Goal: Task Accomplishment & Management: Manage account settings

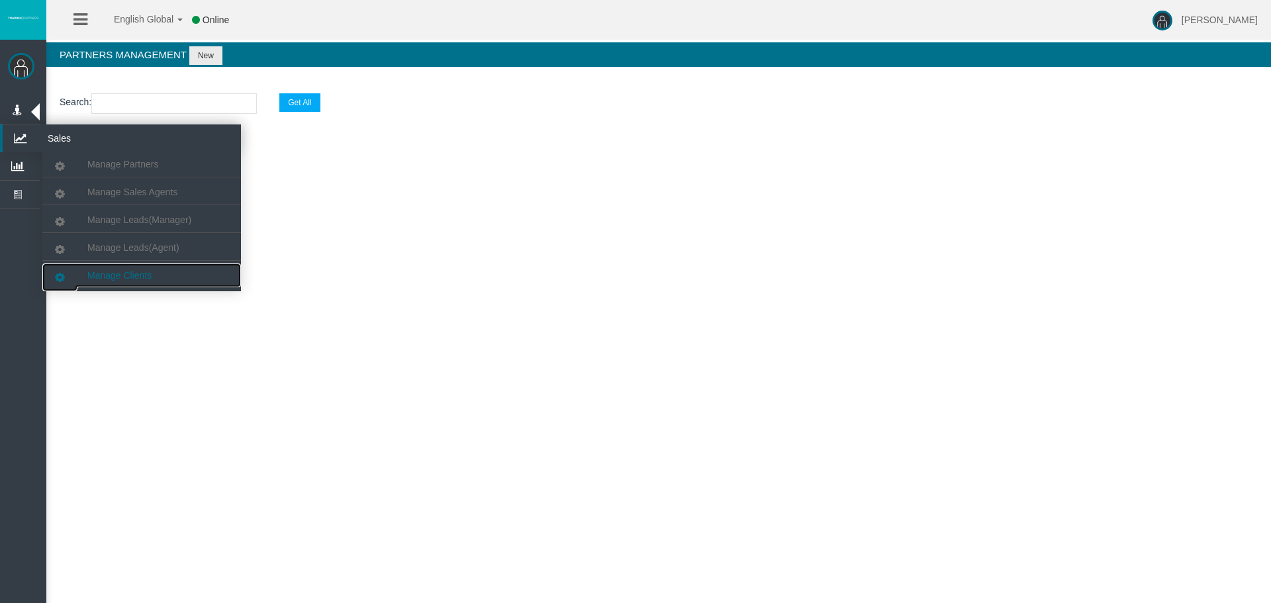
click at [134, 277] on span "Manage Clients" at bounding box center [119, 275] width 64 height 11
click at [120, 166] on span "Manage Partners" at bounding box center [122, 164] width 71 height 11
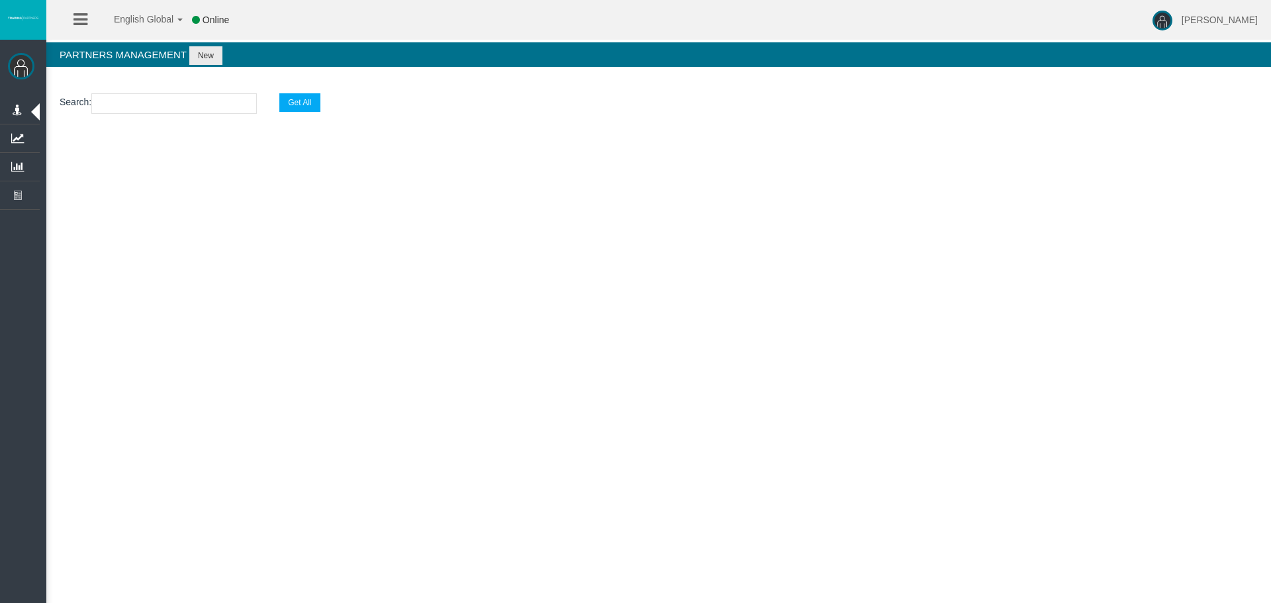
click at [184, 112] on input "text" at bounding box center [173, 103] width 165 height 21
paste input "IBvz9bb"
type input "IBvz9bb"
click at [289, 99] on button "Get All" at bounding box center [299, 102] width 40 height 19
select select "25"
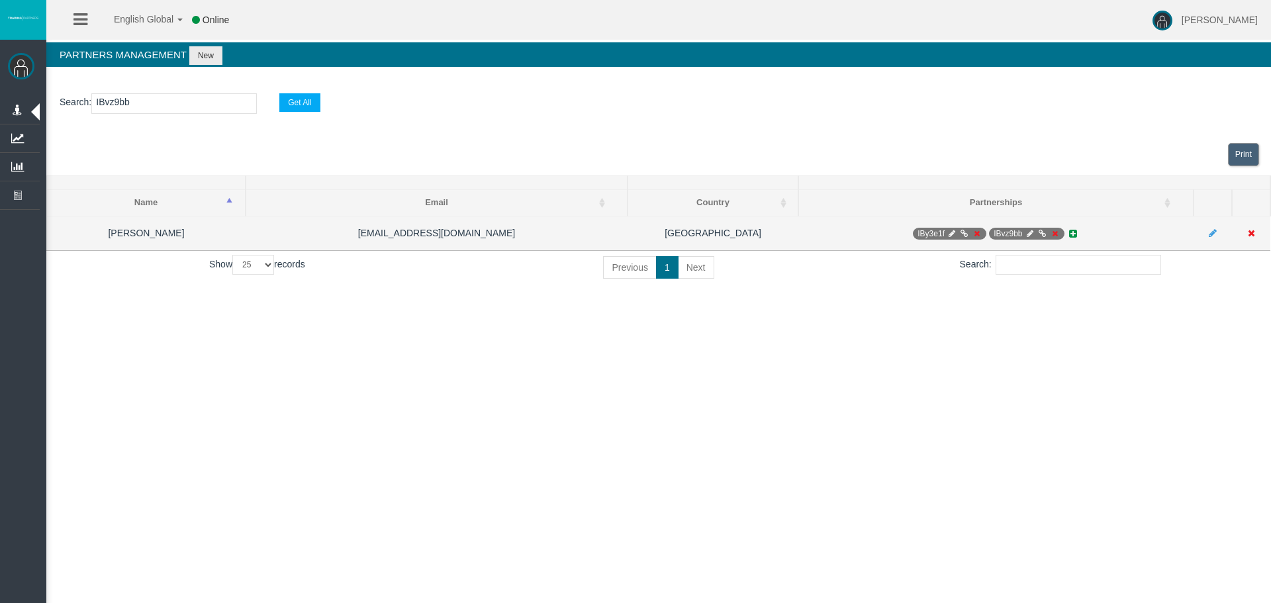
click at [1031, 230] on icon at bounding box center [1030, 234] width 10 height 8
select select "1"
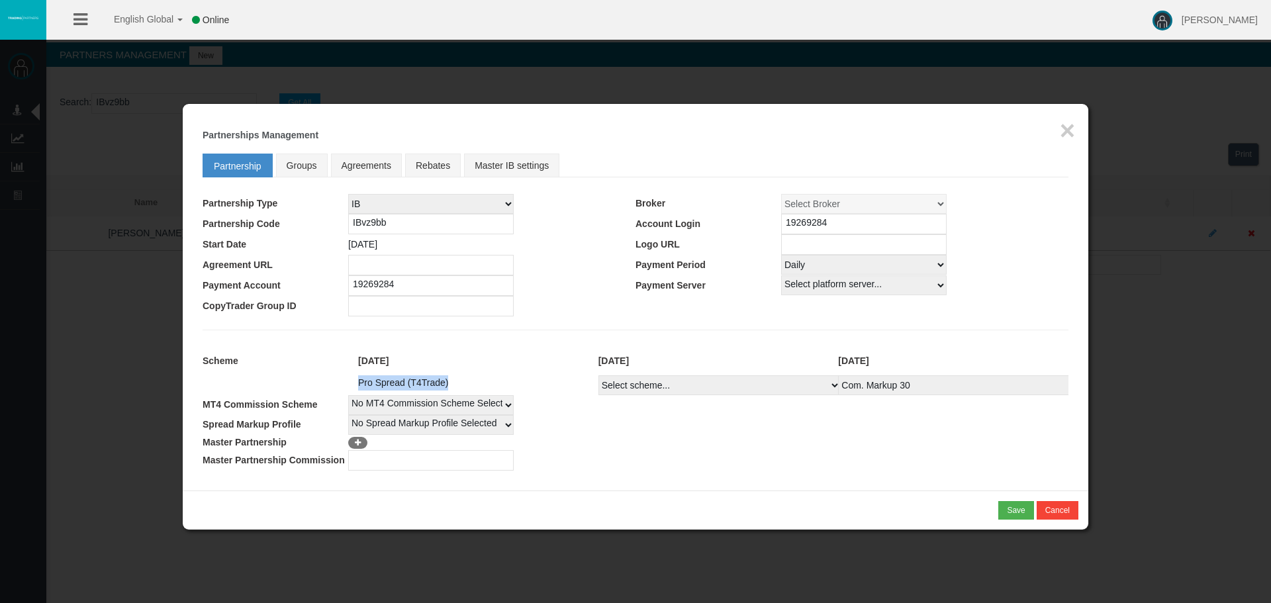
drag, startPoint x: 457, startPoint y: 383, endPoint x: 327, endPoint y: 381, distance: 130.4
click at [327, 381] on tr "Pro Spread (T4Trade) Select scheme... Com. Markup 30 Master 18.20% Master Stand…" at bounding box center [636, 385] width 866 height 20
copy tr "Pro Spread (T4Trade)"
click at [1153, 172] on div at bounding box center [635, 301] width 1271 height 603
click at [1058, 125] on div "Loading... × Partnerships Management Partnership Groups Agreements Rebates Mast…" at bounding box center [635, 297] width 905 height 387
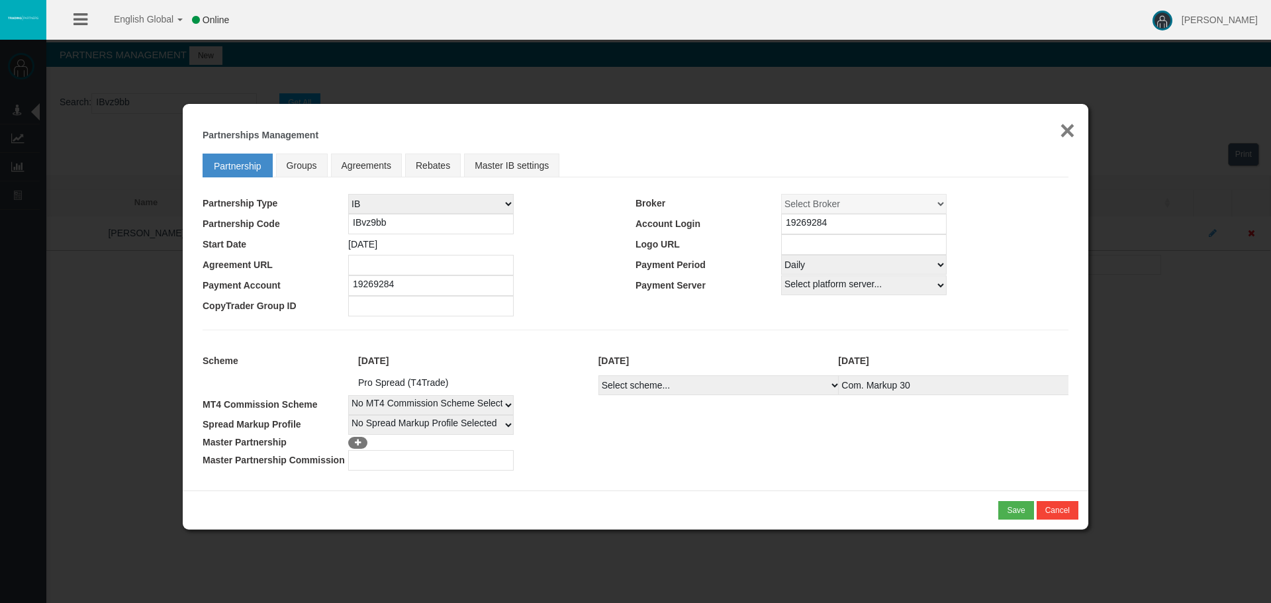
click at [1063, 125] on button "×" at bounding box center [1067, 130] width 15 height 26
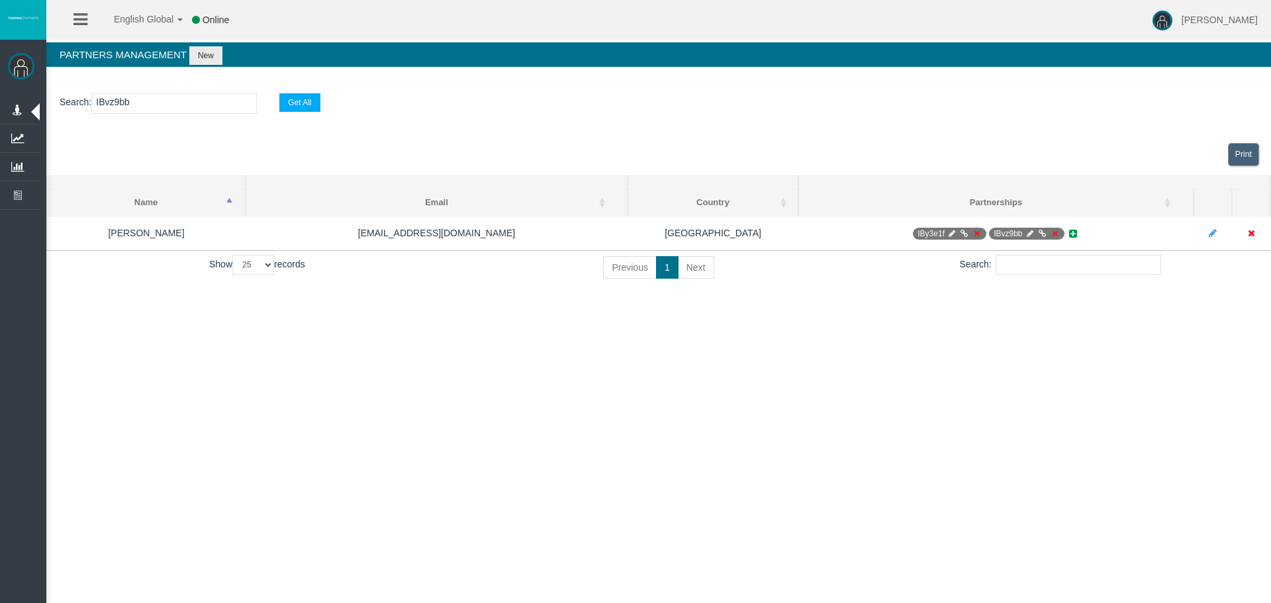
click at [302, 458] on div "English Global 简体中文 English Global 日本語 한국어 Online [PERSON_NAME] Help Log Out [P…" at bounding box center [635, 301] width 1271 height 603
drag, startPoint x: 192, startPoint y: 109, endPoint x: 80, endPoint y: 108, distance: 111.9
click at [83, 108] on p "Search : IBvz9bb Get All" at bounding box center [659, 103] width 1198 height 21
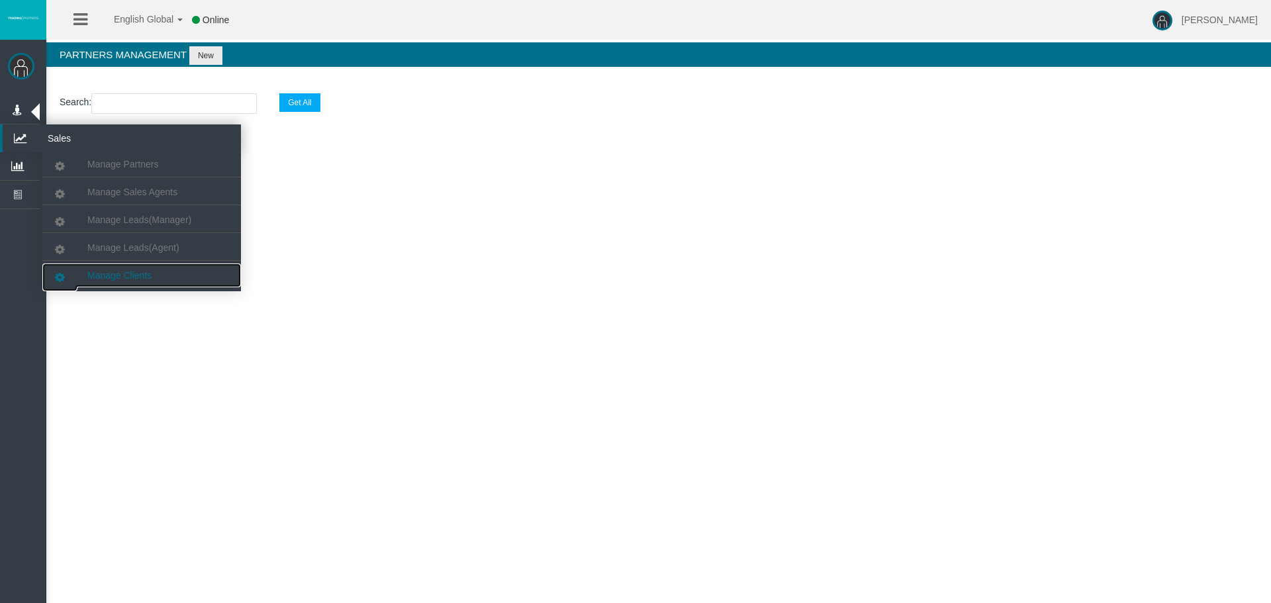
click at [118, 272] on span "Manage Clients" at bounding box center [119, 275] width 64 height 11
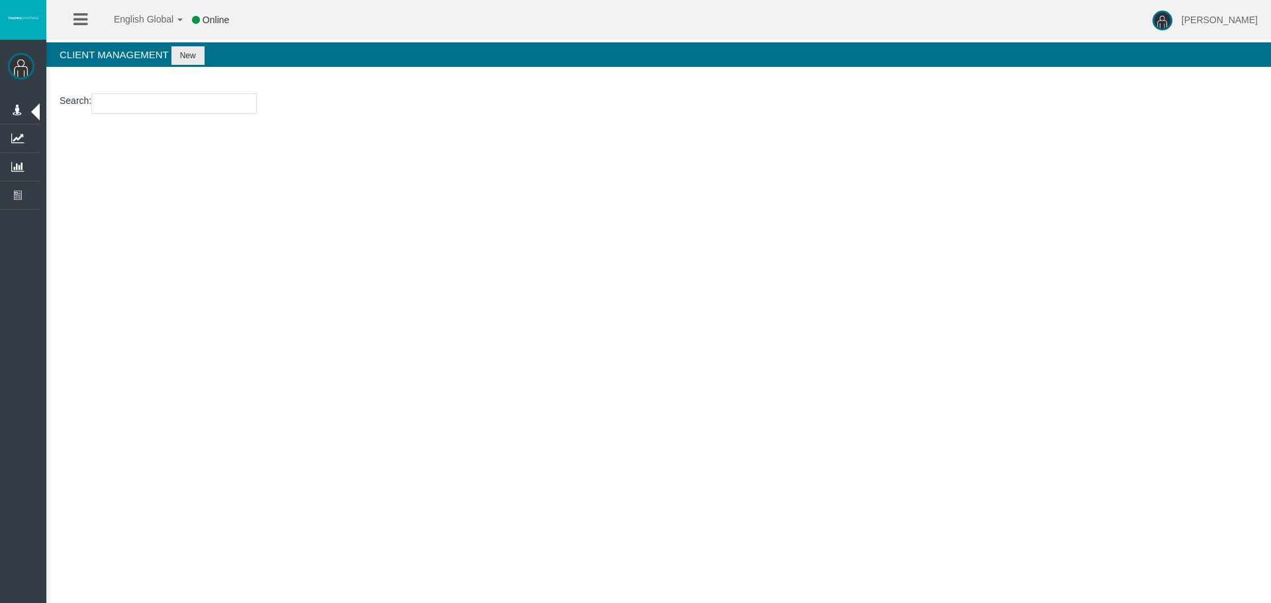
click at [201, 107] on input "number" at bounding box center [173, 103] width 165 height 21
paste input "26111767"
type input "26111767"
click at [189, 49] on button "New" at bounding box center [187, 55] width 33 height 19
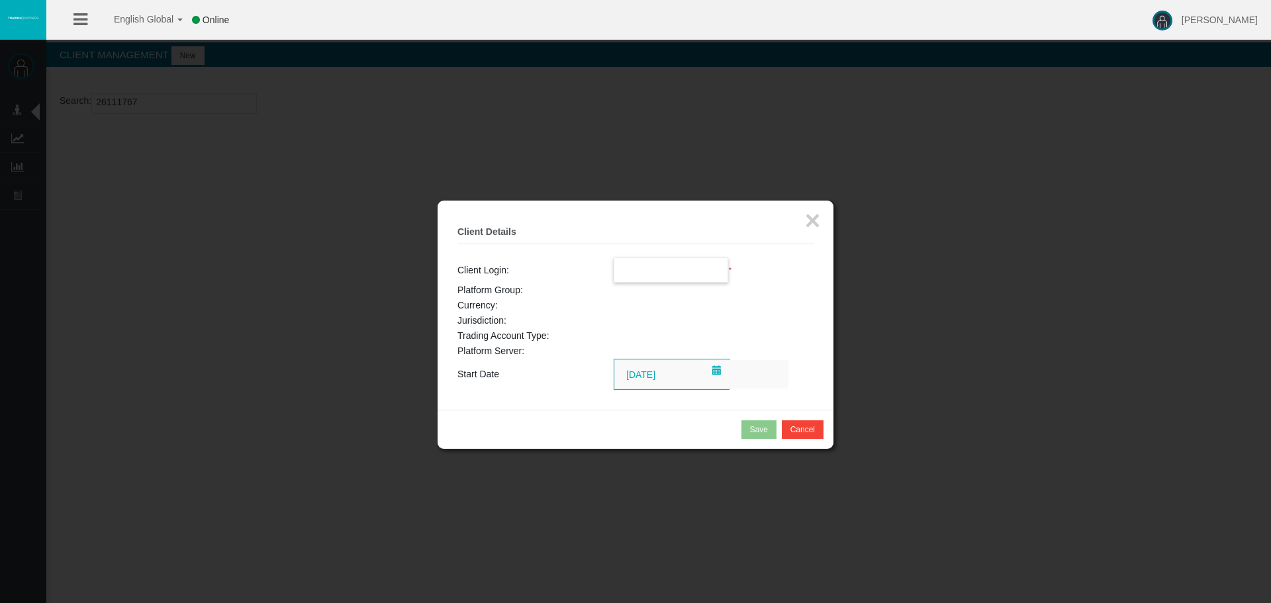
click at [679, 271] on input "text" at bounding box center [671, 270] width 114 height 24
paste input "26111767"
click at [659, 288] on li "26111767" at bounding box center [671, 293] width 114 height 21
type input "26111767"
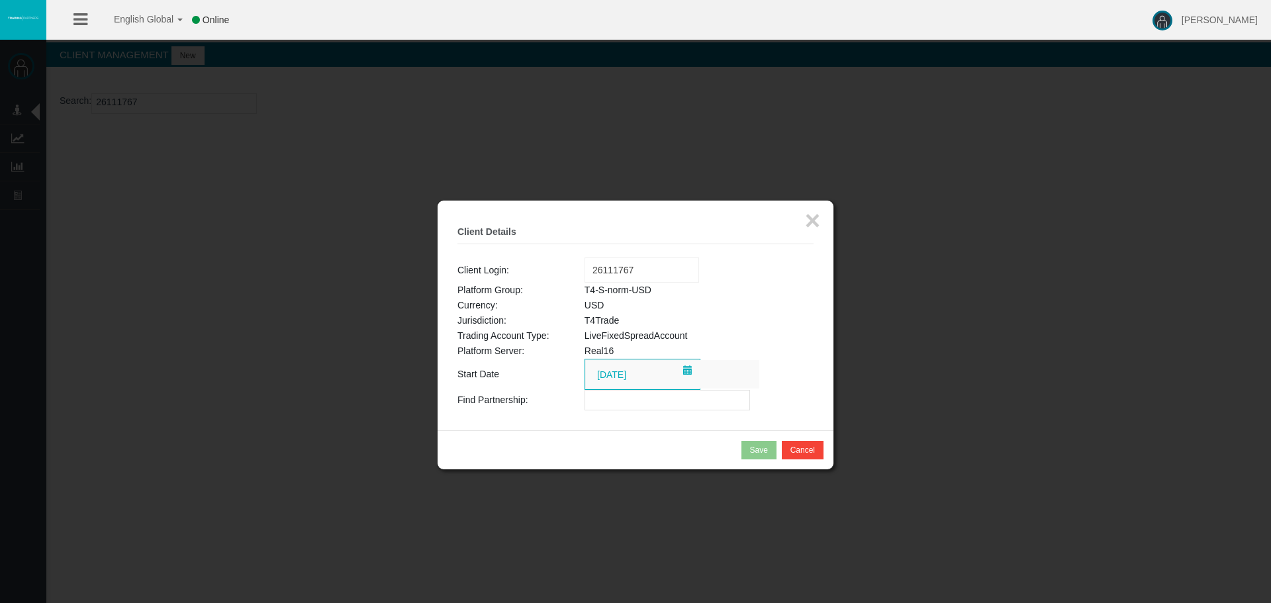
click at [627, 402] on input "text" at bounding box center [666, 400] width 165 height 21
click at [620, 398] on input "text" at bounding box center [666, 400] width 165 height 21
paste input "IBvz9bb"
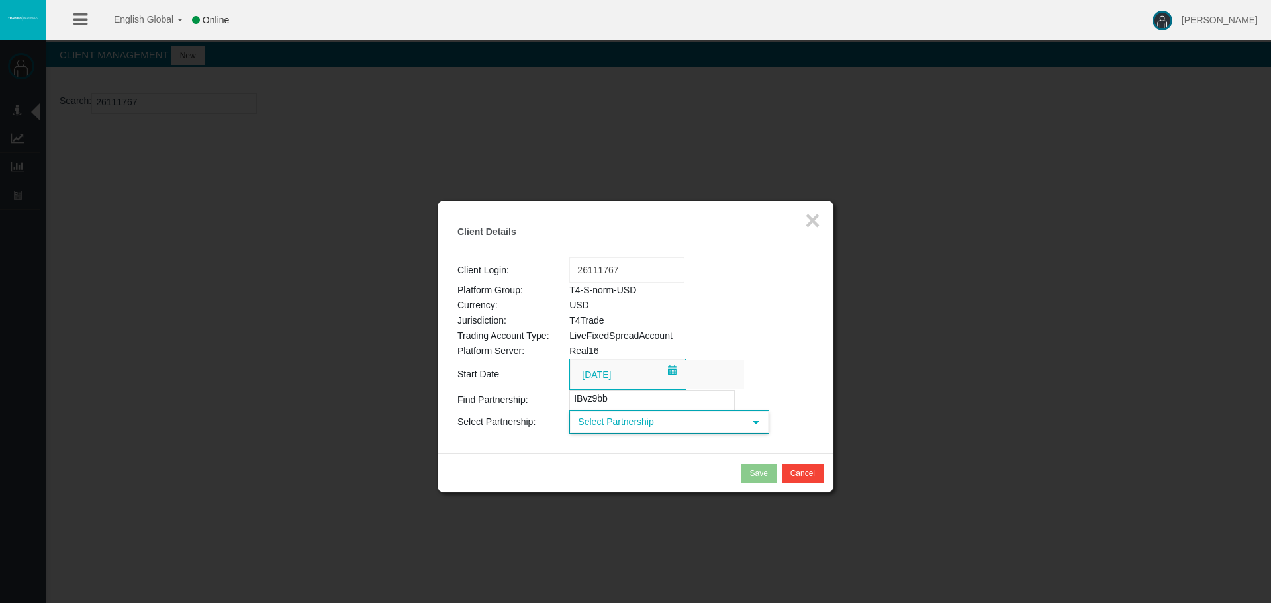
type input "IBvz9bb"
click at [674, 416] on span "Select Partnership" at bounding box center [657, 422] width 173 height 21
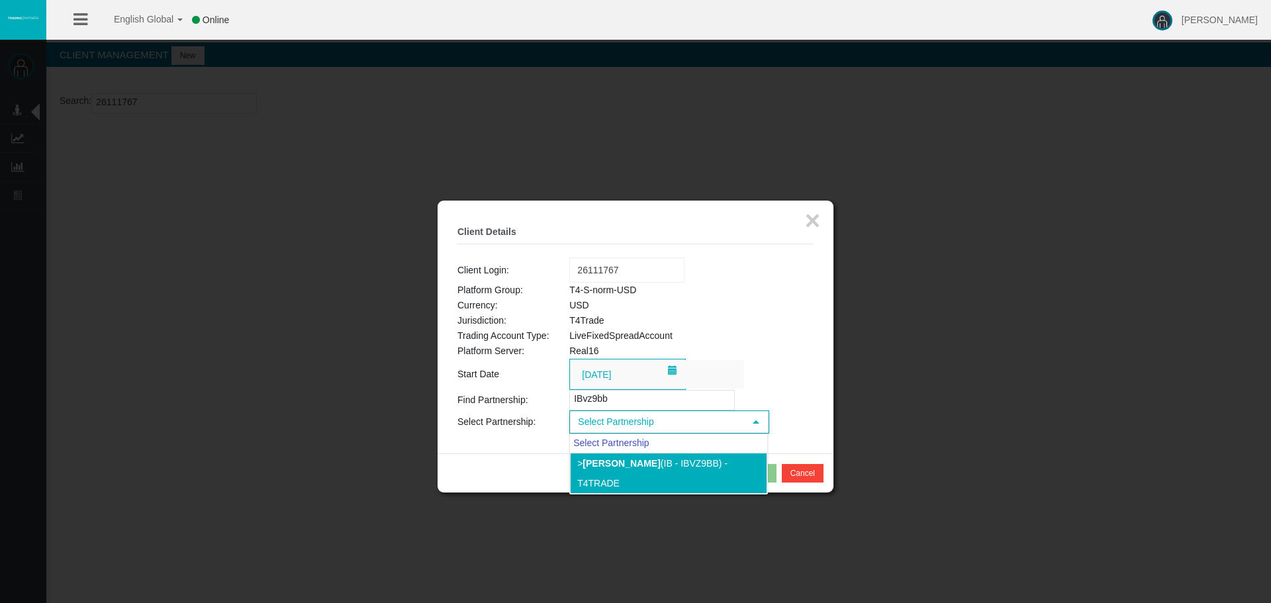
click at [608, 469] on li "> [PERSON_NAME] (IB - IBvz9bb) - T4Trade" at bounding box center [668, 473] width 197 height 41
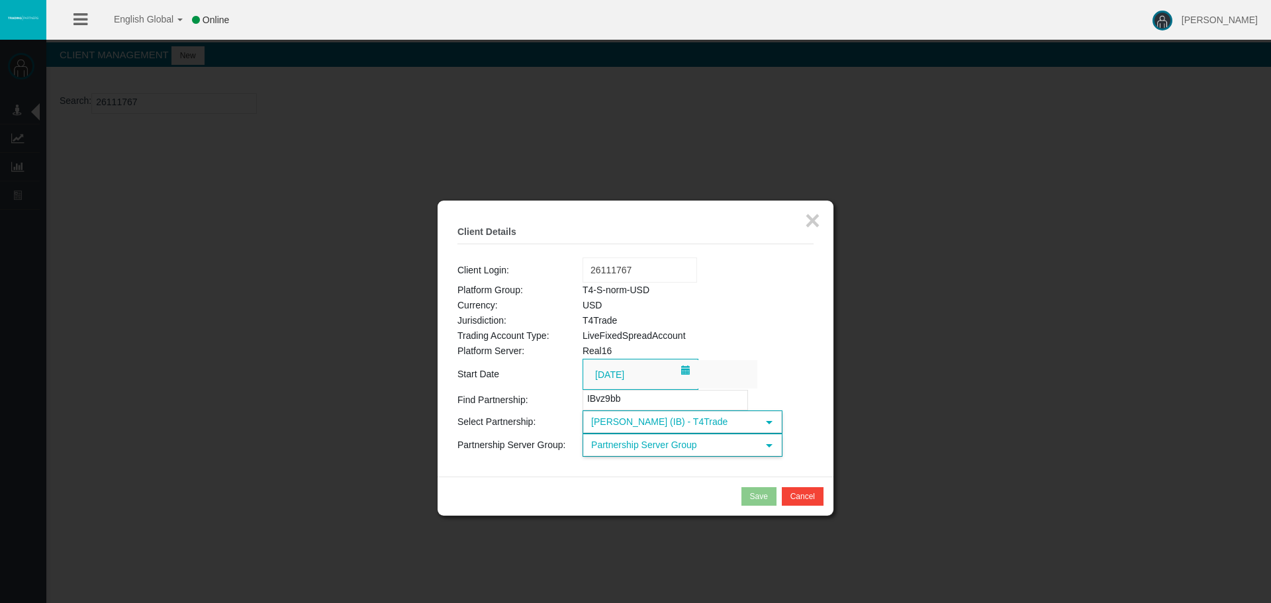
click at [661, 448] on span "Partnership Server Group" at bounding box center [670, 445] width 173 height 21
click at [620, 444] on span "Partnership Server Group" at bounding box center [670, 445] width 173 height 21
click at [629, 481] on li "T4-SPrem--05USD (USD)" at bounding box center [681, 485] width 197 height 21
click at [794, 356] on td "Real16" at bounding box center [697, 351] width 231 height 15
click at [759, 487] on button "Save" at bounding box center [758, 496] width 35 height 19
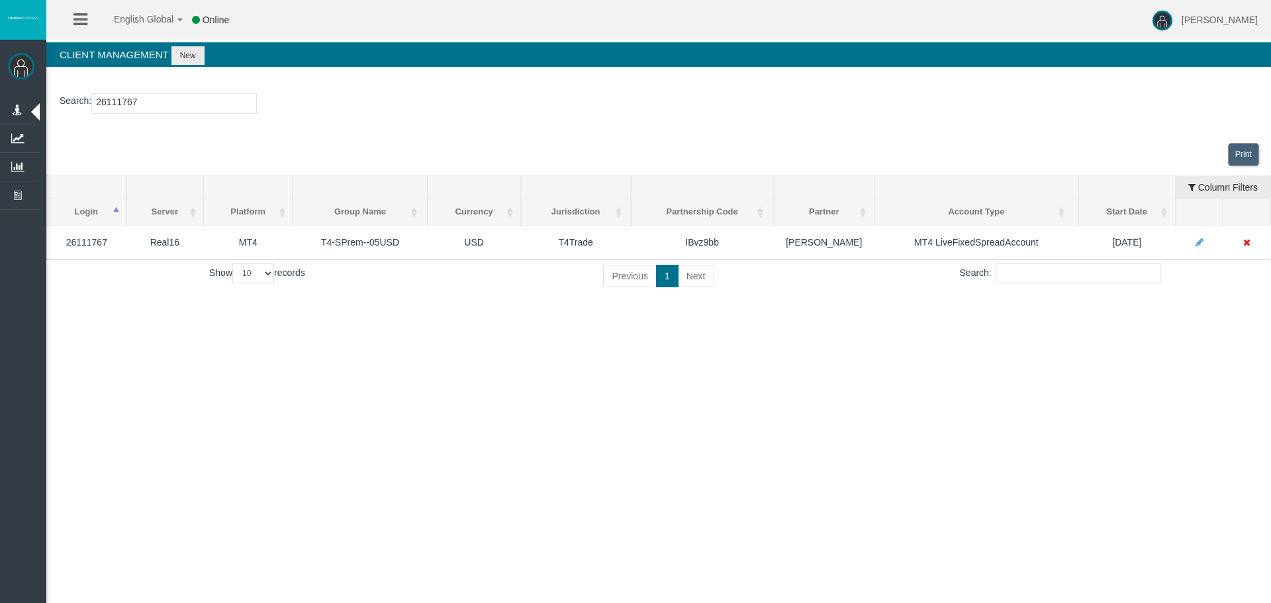
click at [183, 101] on input "26111767" at bounding box center [173, 103] width 165 height 21
paste input "4"
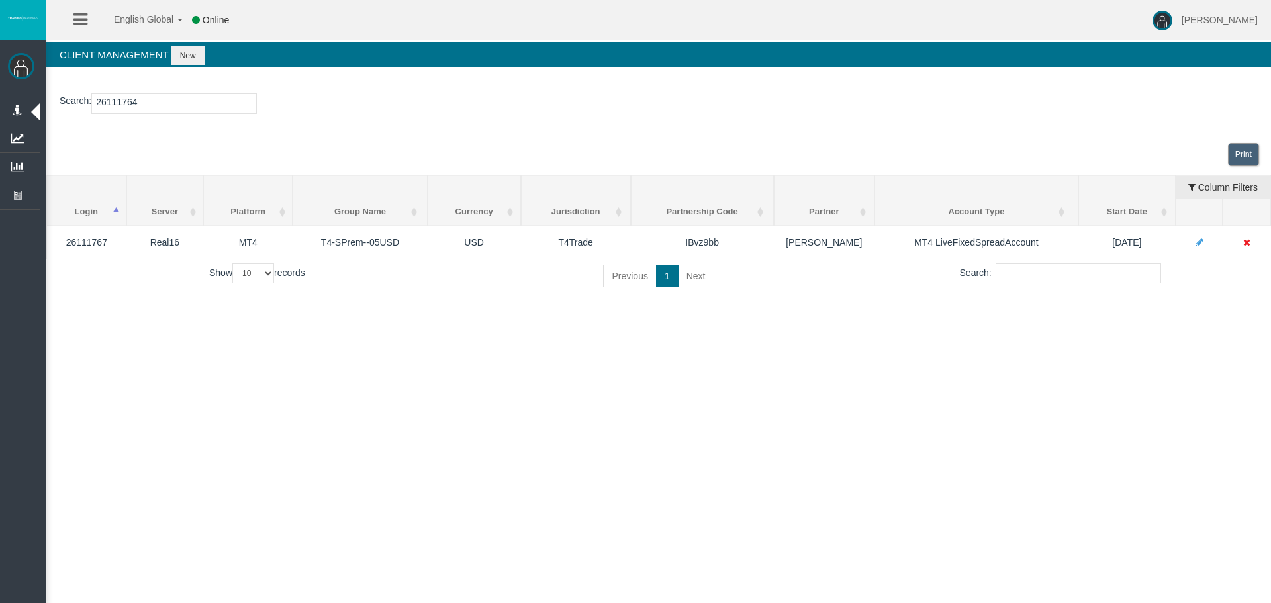
type input "26111764"
click at [181, 56] on button "New" at bounding box center [187, 55] width 33 height 19
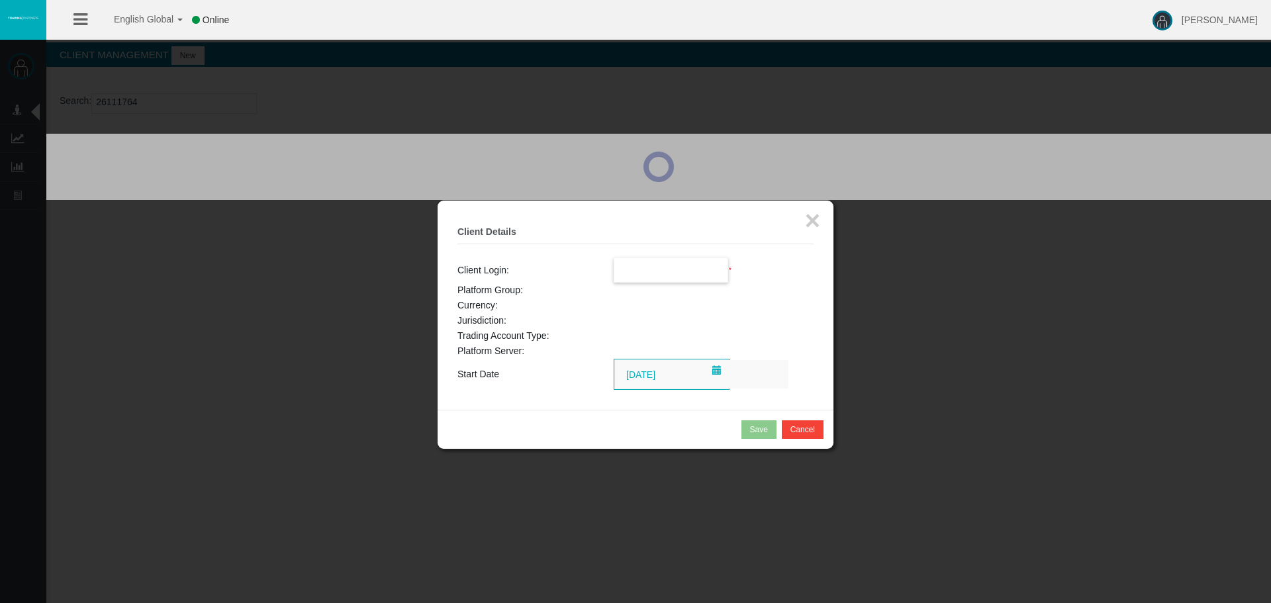
click at [718, 280] on input "text" at bounding box center [671, 270] width 114 height 24
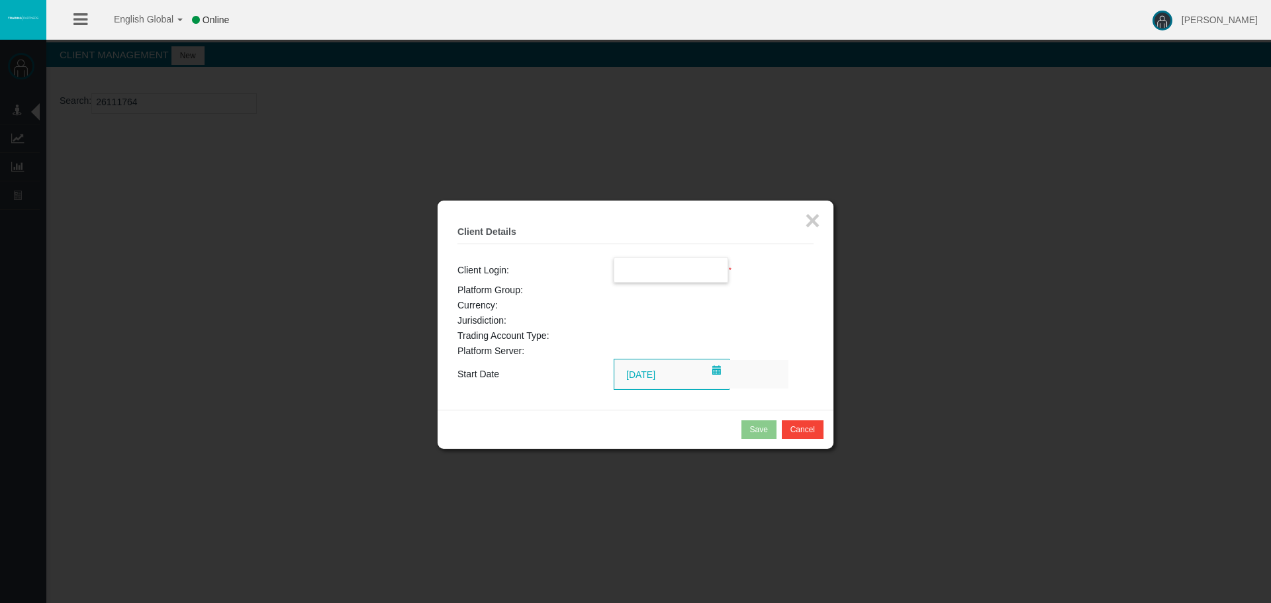
paste input "26111764"
click at [639, 300] on li "26111764" at bounding box center [671, 293] width 114 height 21
type input "26111764"
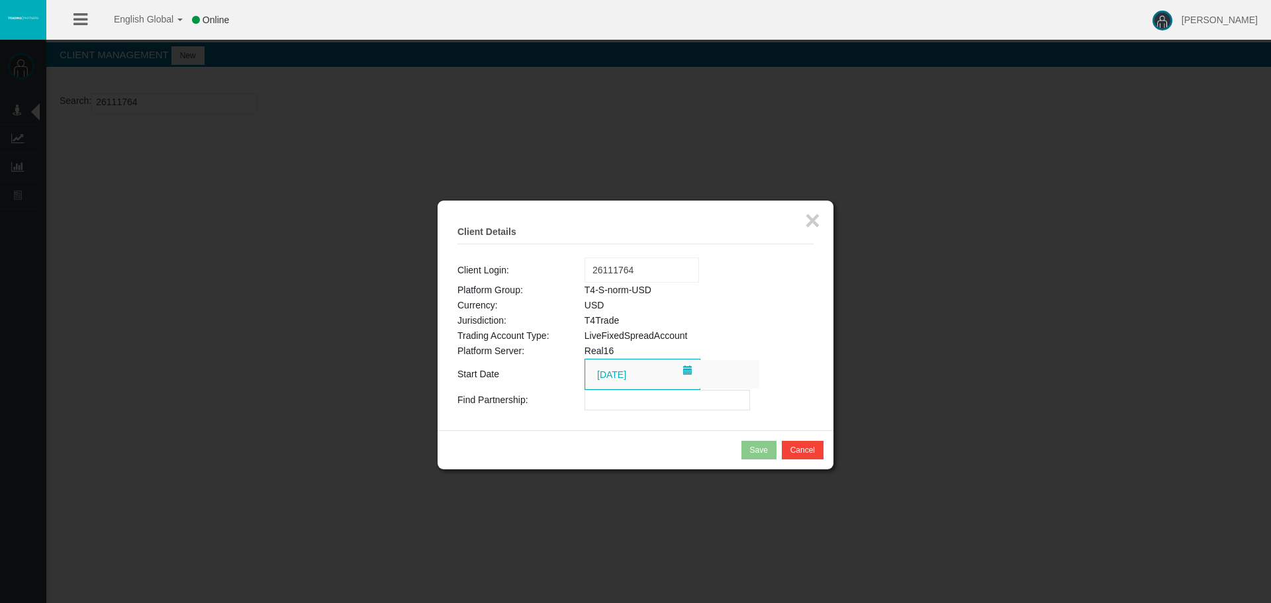
click at [635, 395] on input "text" at bounding box center [666, 400] width 165 height 21
paste input "IBvz9bb"
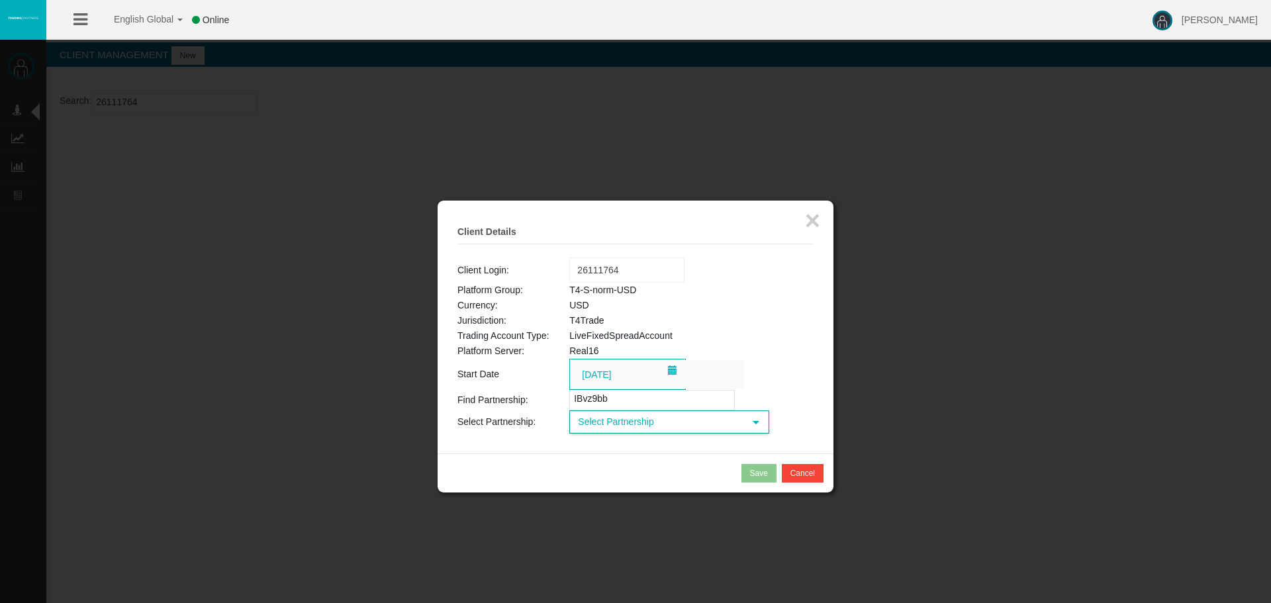
type input "IBvz9bb"
click at [657, 427] on span "Select Partnership" at bounding box center [657, 422] width 173 height 21
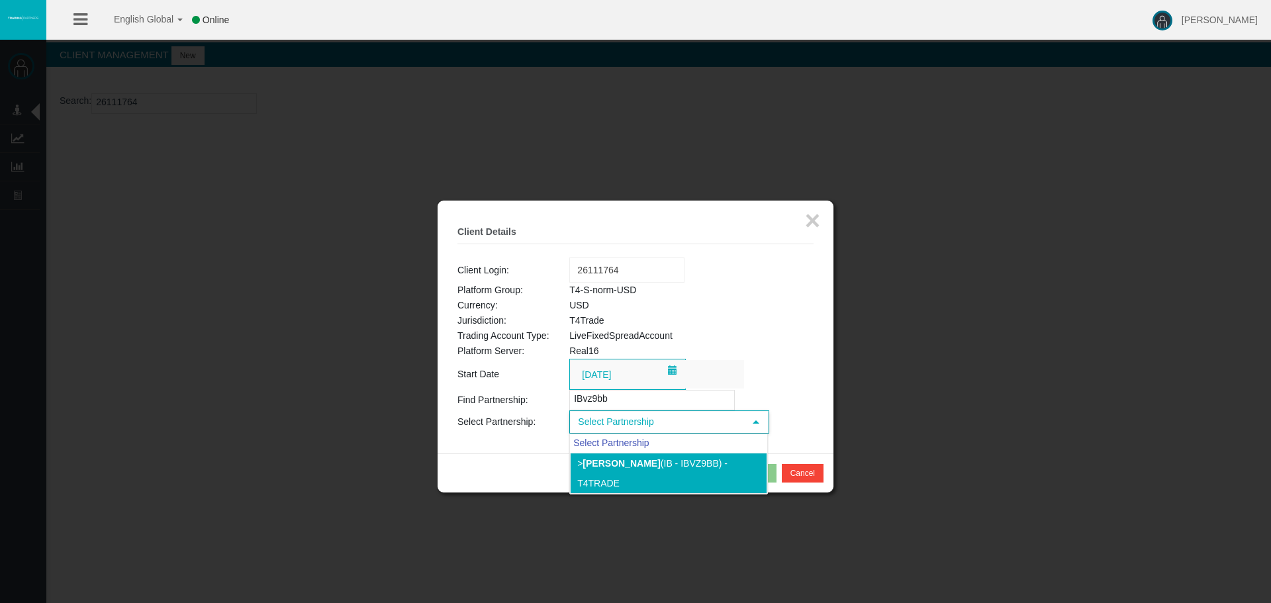
click at [656, 471] on li "> [PERSON_NAME] (IB - IBvz9bb) - T4Trade" at bounding box center [668, 473] width 197 height 41
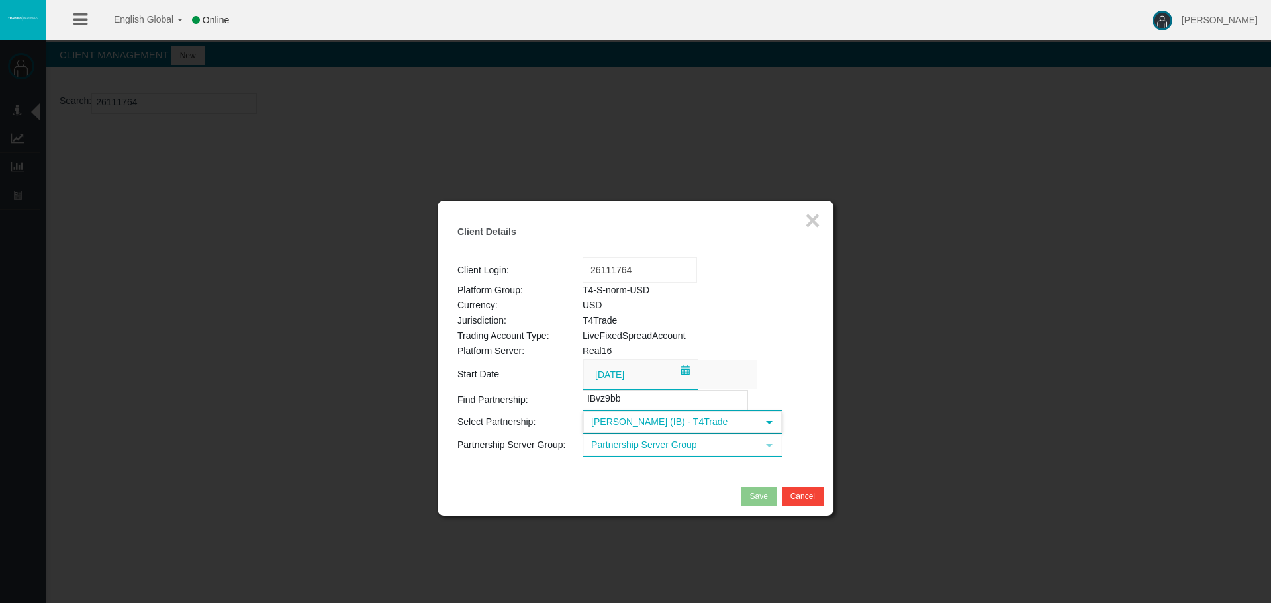
click at [665, 447] on span "Partnership Server Group" at bounding box center [670, 445] width 173 height 21
click at [663, 489] on li "T4-SPrem--05USD (USD)" at bounding box center [681, 485] width 197 height 21
click at [663, 475] on div "× Client Details Client Login: Loading... 26111764 Platform Group: T4-S-norm-US…" at bounding box center [636, 339] width 396 height 276
click at [774, 492] on button "Save" at bounding box center [758, 496] width 35 height 19
